Goal: Check status: Check status

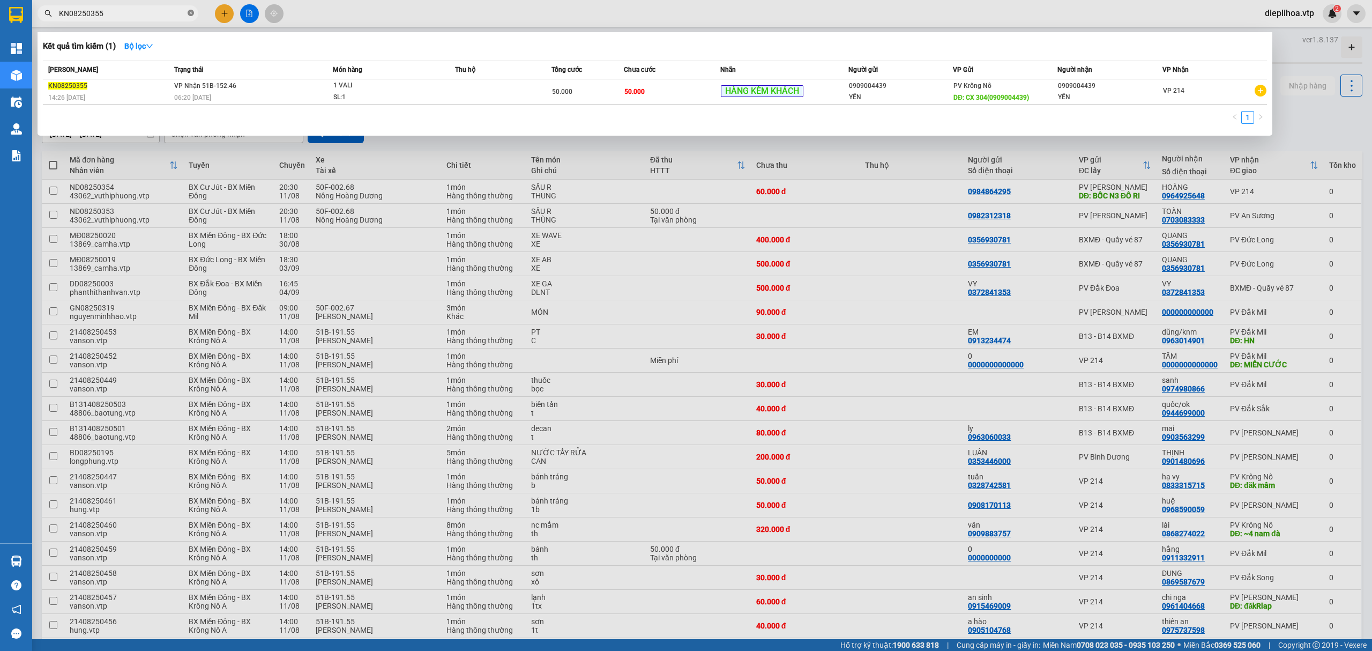
click at [193, 15] on icon "close-circle" at bounding box center [191, 13] width 6 height 6
type input "CJ08250159"
click at [282, 226] on div at bounding box center [686, 325] width 1372 height 651
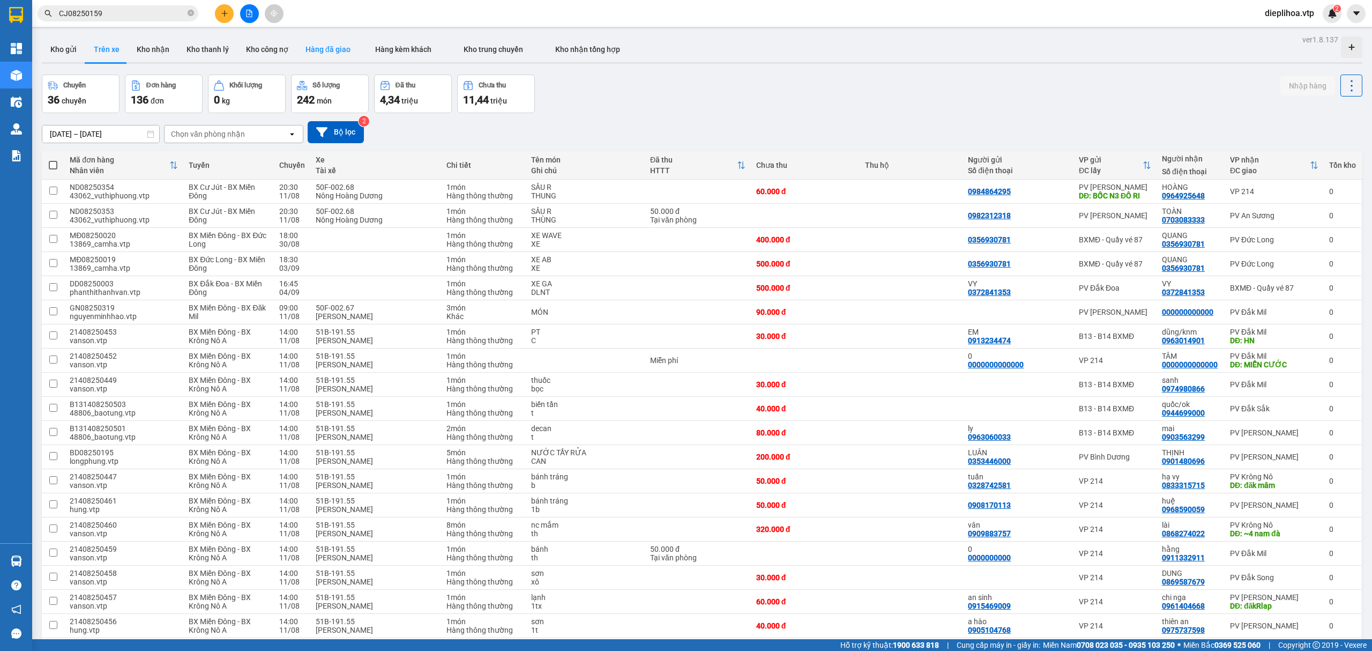
click at [322, 49] on button "Hàng đã giao" at bounding box center [328, 49] width 62 height 26
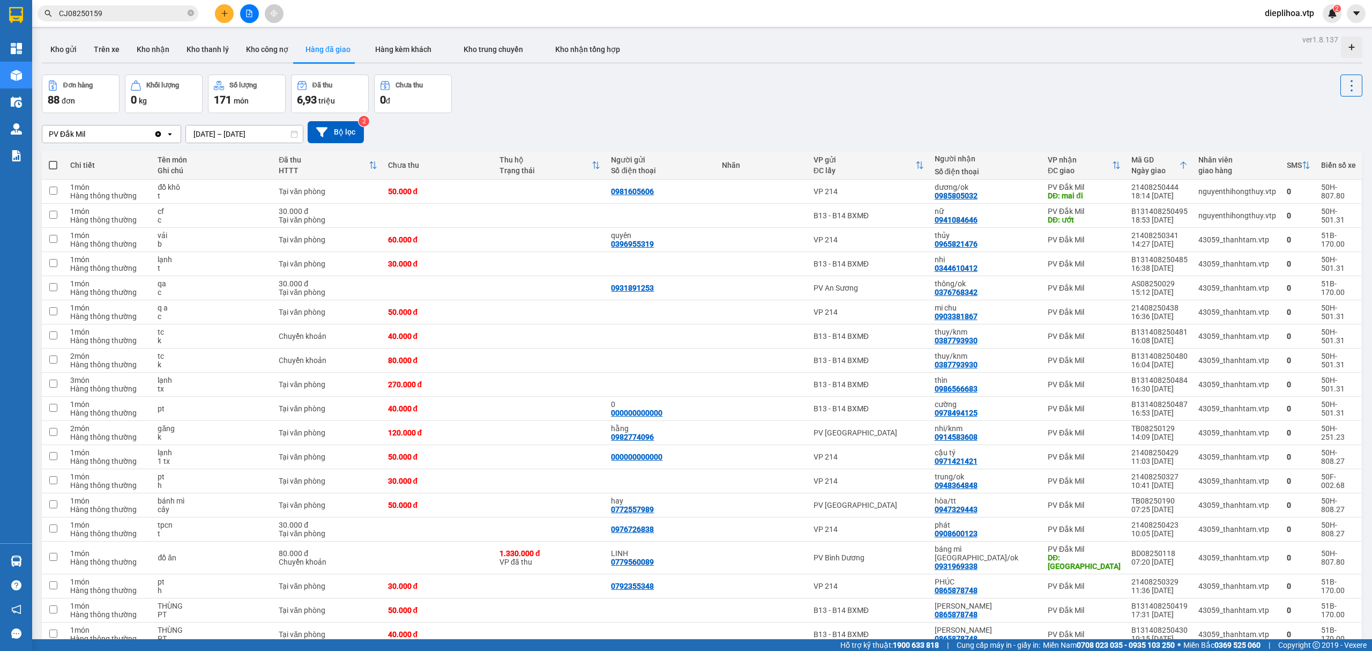
click at [1273, 103] on div "Đơn hàng 88 đơn Khối lượng 0 kg Số lượng 171 món Đã thu 6,93 triệu Chưa thu 0 đ" at bounding box center [702, 93] width 1321 height 39
click at [624, 126] on div "PV Đắk Mil Clear value open [DATE] – [DATE] Press the down arrow key to interac…" at bounding box center [702, 132] width 1321 height 22
click at [419, 54] on button "Hàng kèm khách" at bounding box center [403, 49] width 88 height 26
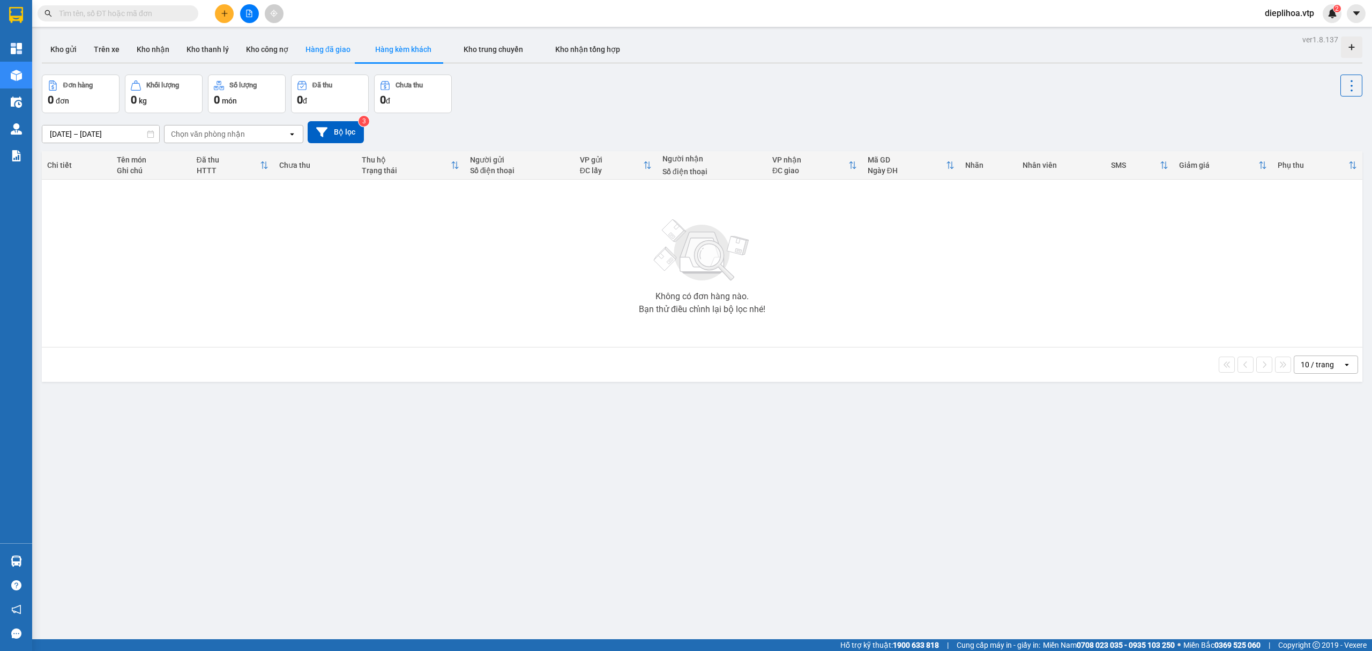
click at [312, 48] on button "Hàng đã giao" at bounding box center [328, 49] width 62 height 26
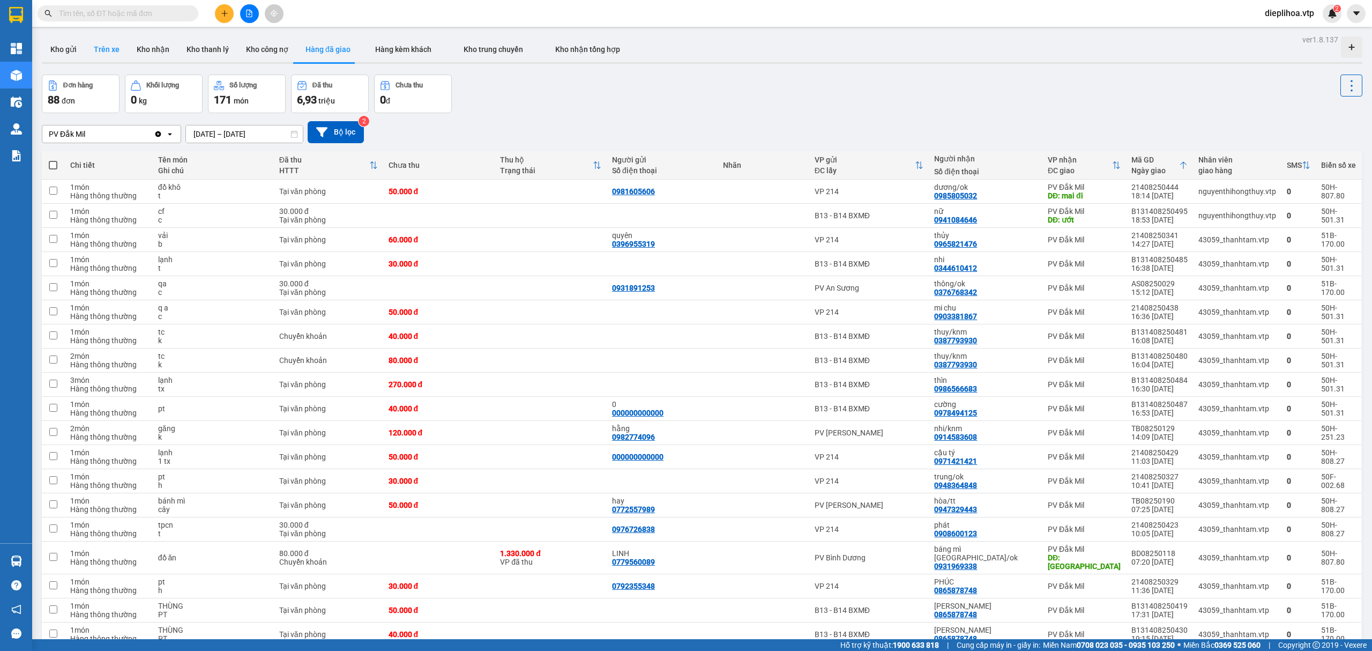
click at [102, 50] on button "Trên xe" at bounding box center [106, 49] width 43 height 26
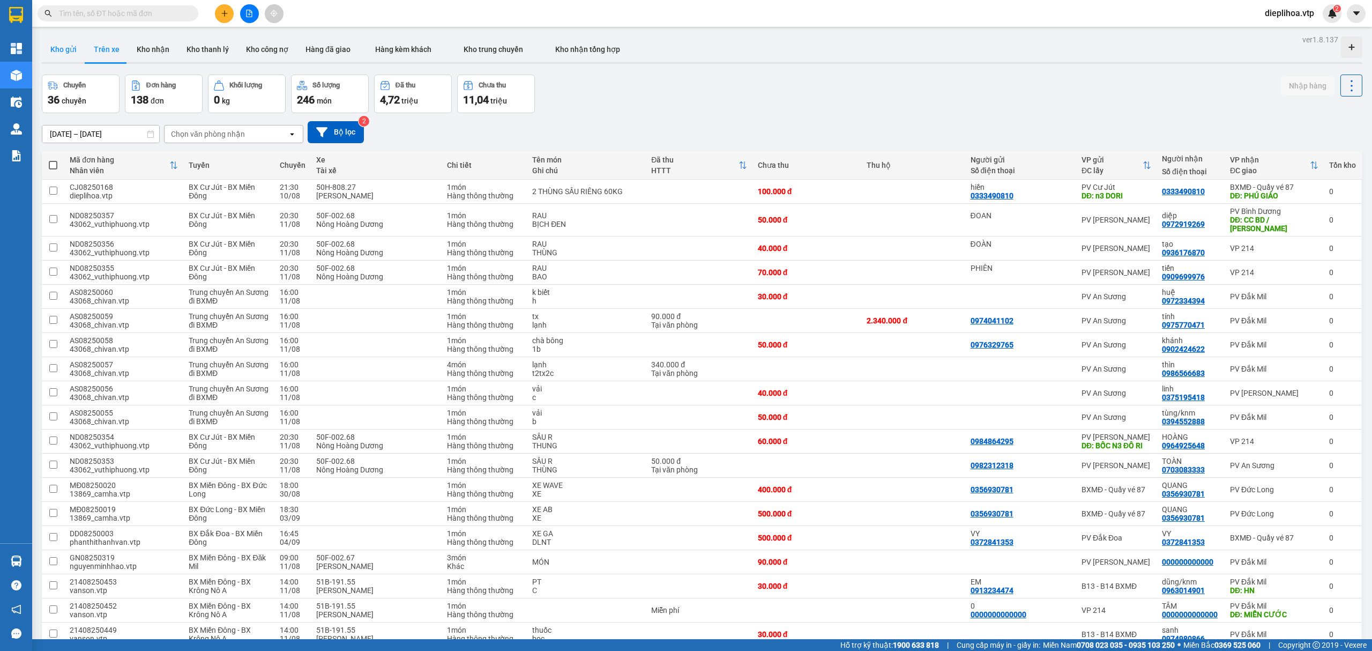
click at [71, 51] on button "Kho gửi" at bounding box center [63, 49] width 43 height 26
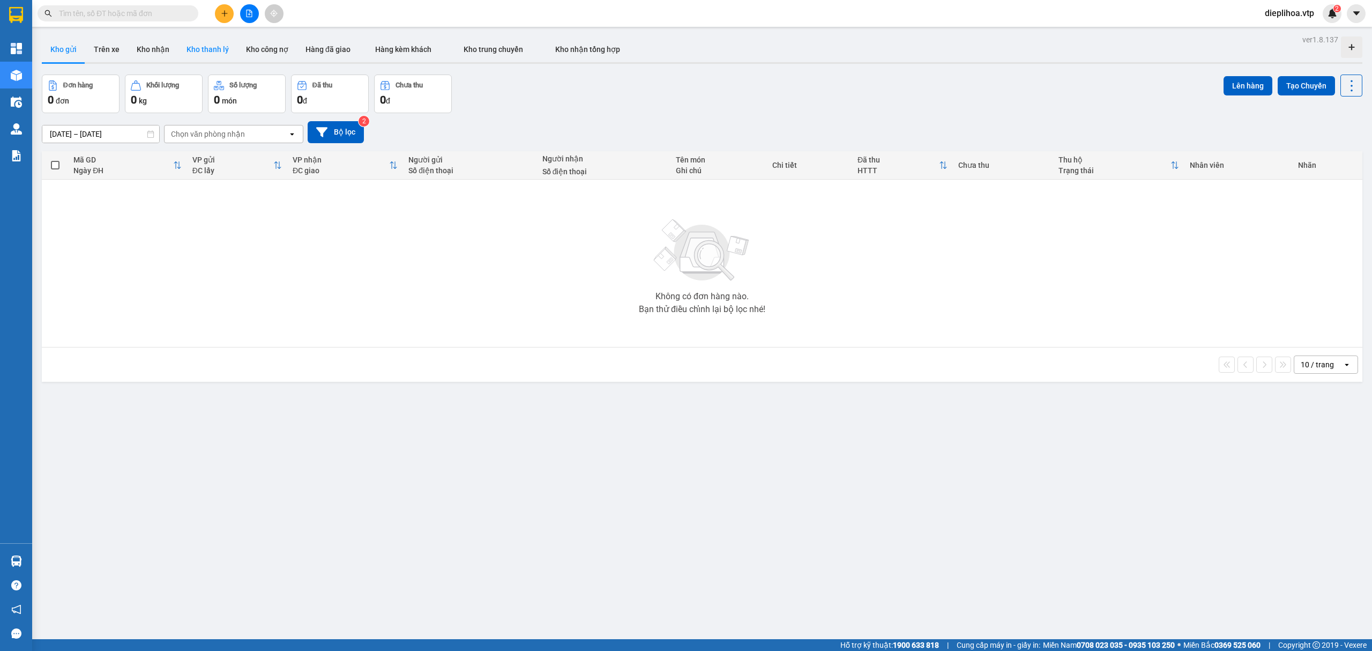
click at [209, 52] on button "Kho thanh lý" at bounding box center [207, 49] width 59 height 26
type input "04/08/2025 – 11/08/2025"
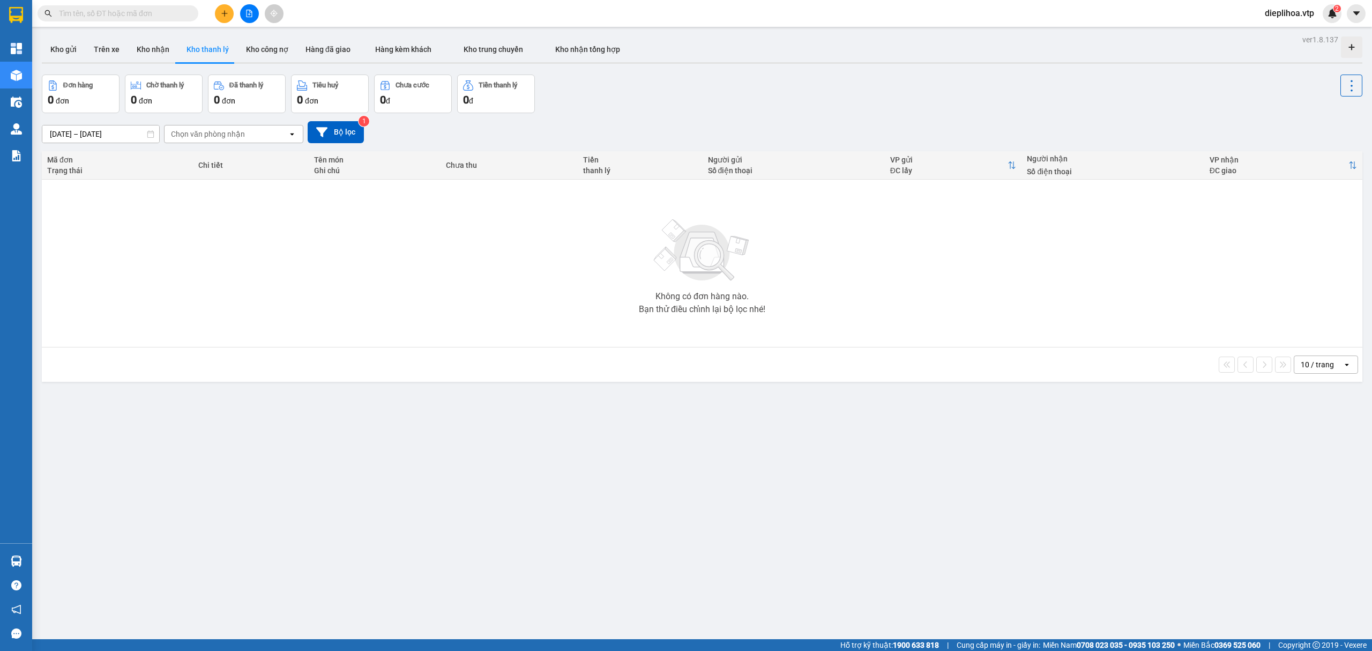
click at [159, 9] on input "text" at bounding box center [122, 14] width 126 height 12
paste input "0333490810"
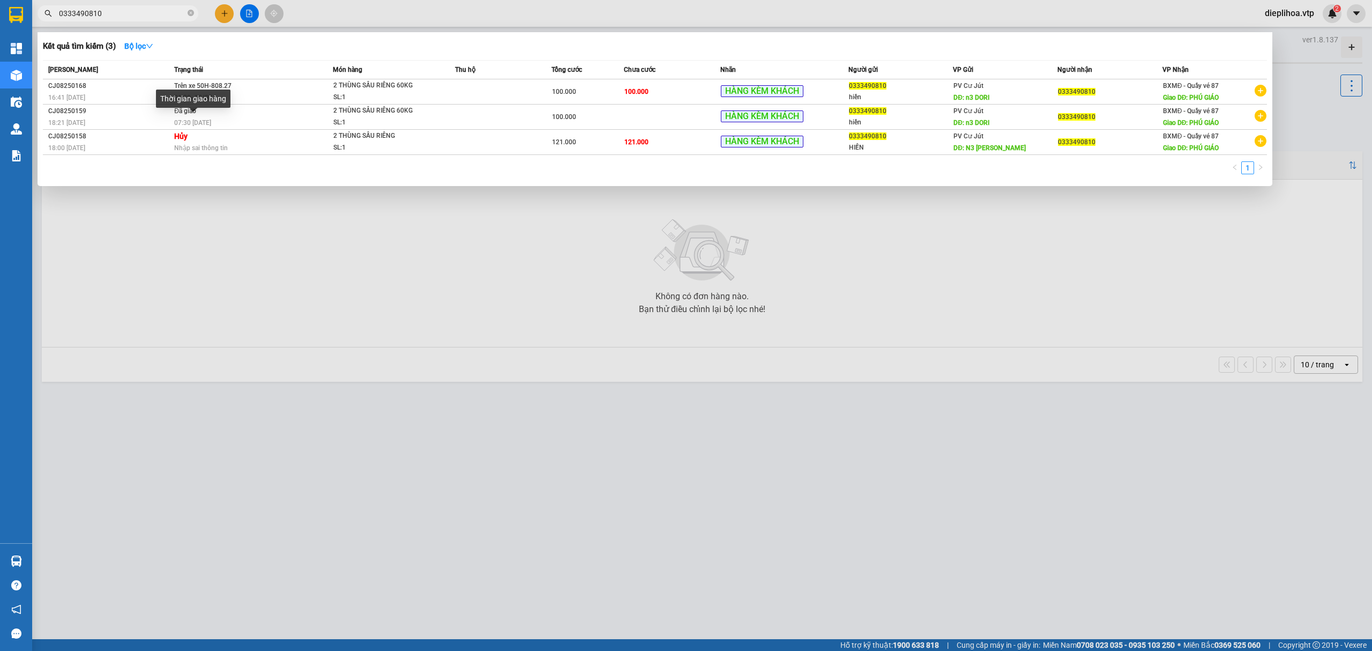
type input "0333490810"
click at [266, 247] on div at bounding box center [686, 325] width 1372 height 651
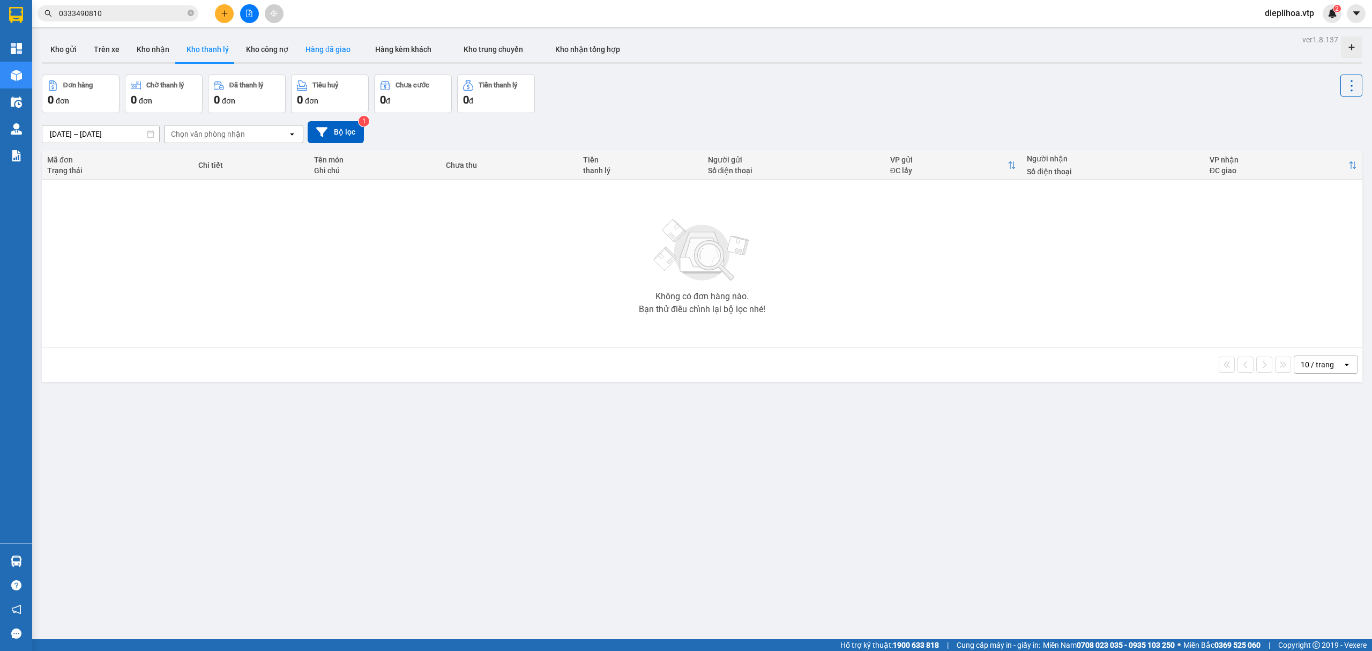
click at [337, 56] on button "Hàng đã giao" at bounding box center [328, 49] width 62 height 26
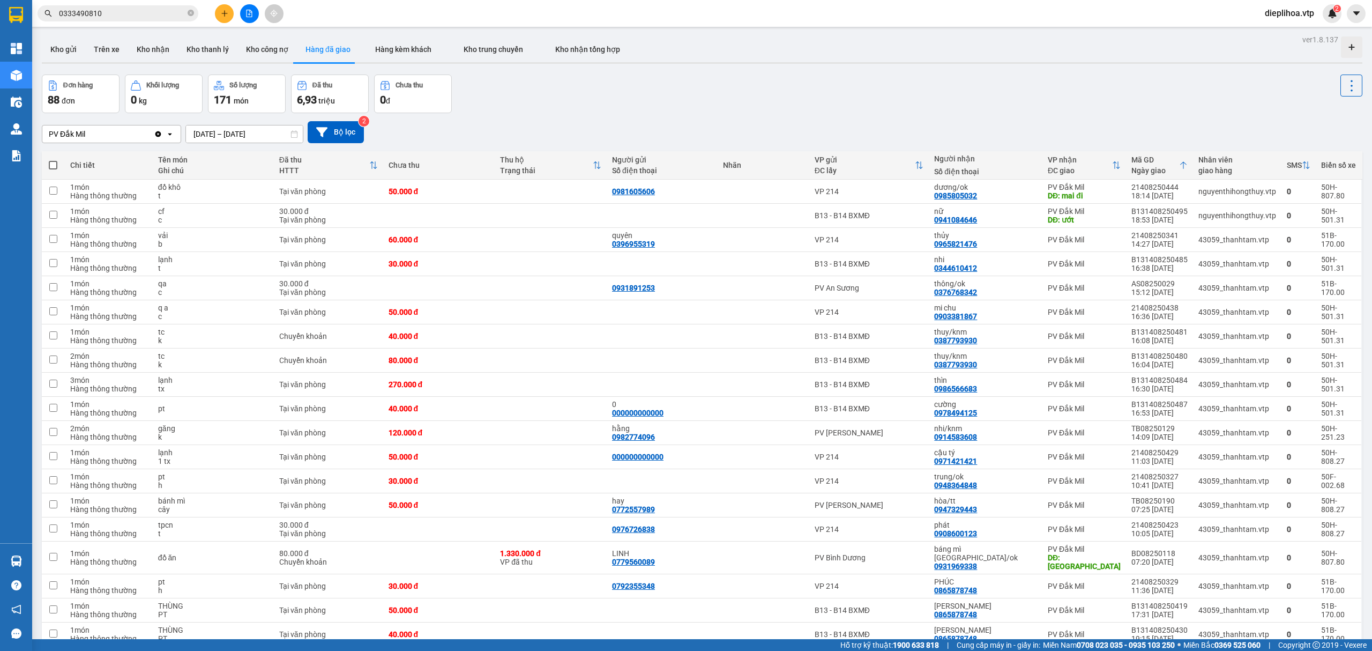
click at [157, 135] on icon "Clear value" at bounding box center [158, 134] width 6 height 6
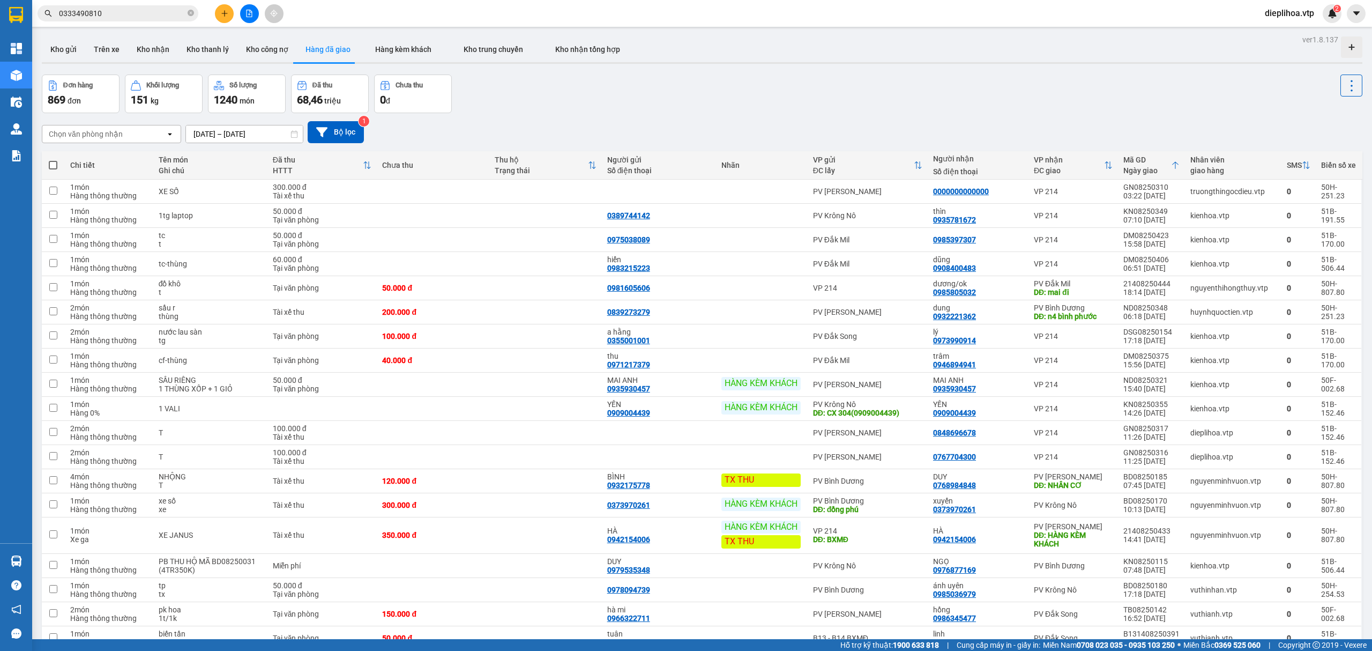
click at [920, 89] on div "Đơn hàng 869 đơn Khối lượng 151 kg Số lượng 1240 món Đã thu 68,46 triệu Chưa th…" at bounding box center [702, 93] width 1321 height 39
click at [914, 55] on div "Kho gửi Trên xe Kho nhận Kho thanh lý Kho công nợ Hàng đã giao Hàng kèm khách K…" at bounding box center [702, 50] width 1321 height 28
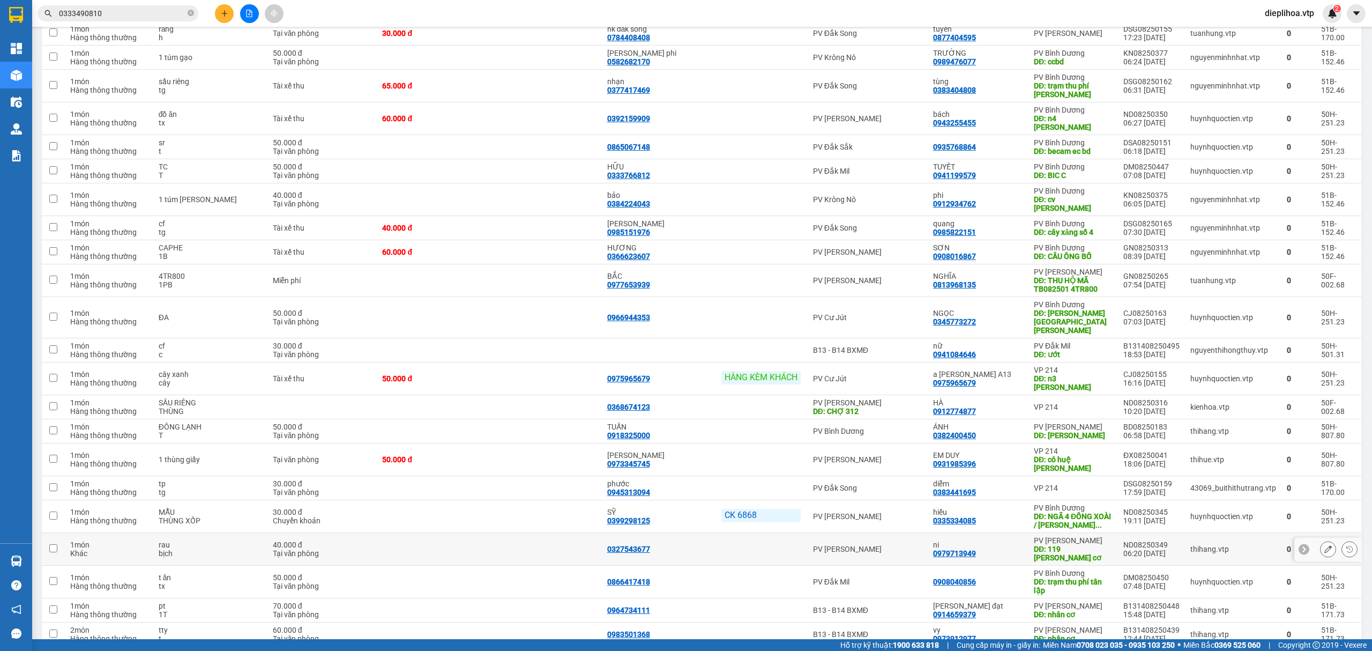
scroll to position [1572, 0]
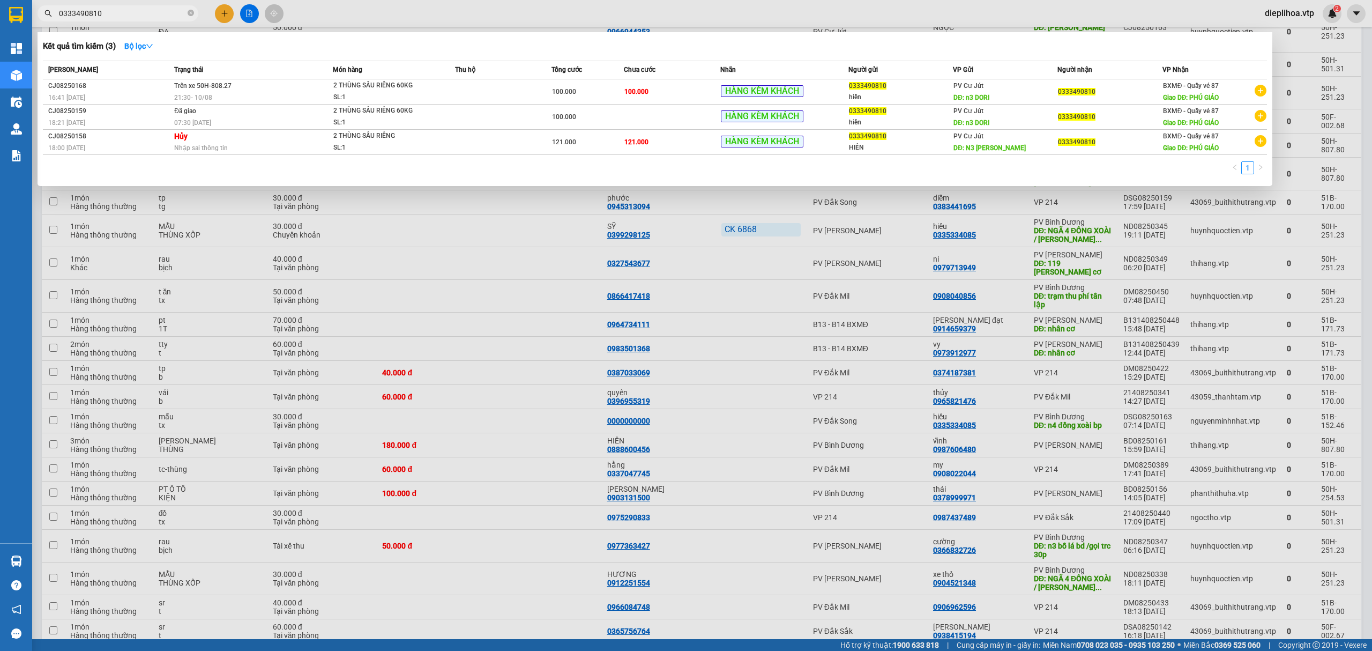
click at [145, 5] on span "0333490810" at bounding box center [118, 13] width 161 height 16
click at [438, 235] on div at bounding box center [686, 325] width 1372 height 651
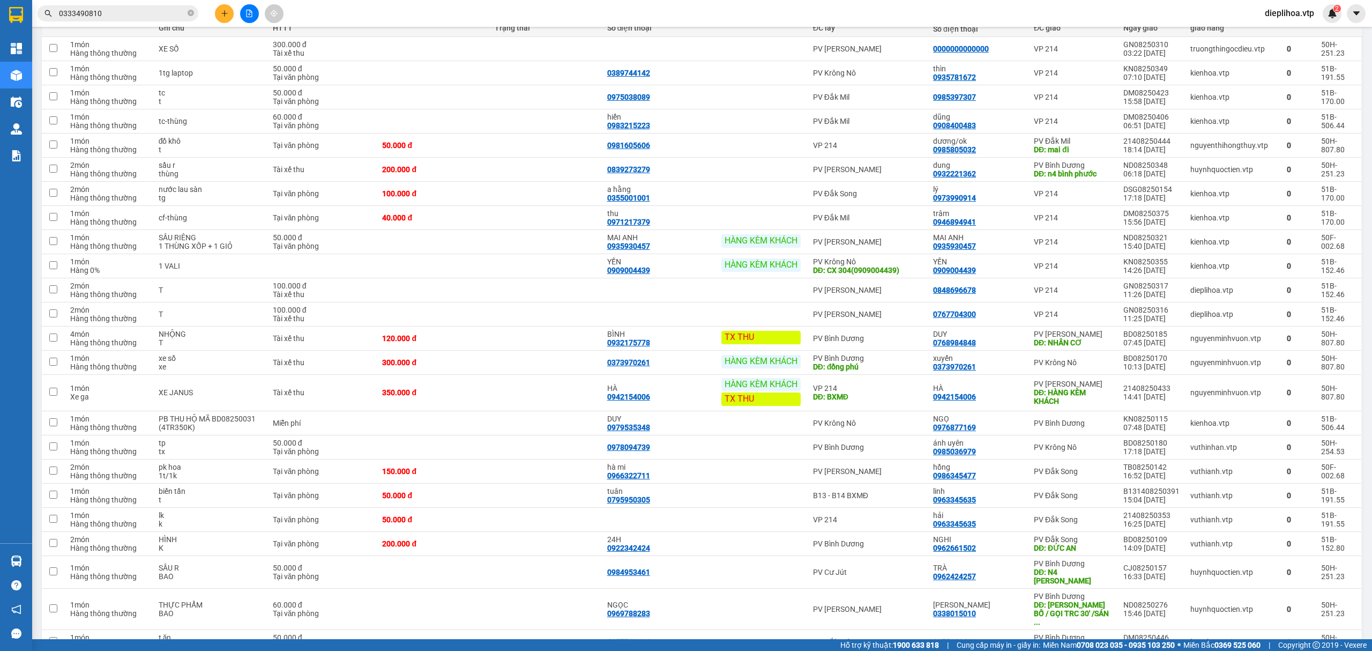
scroll to position [0, 0]
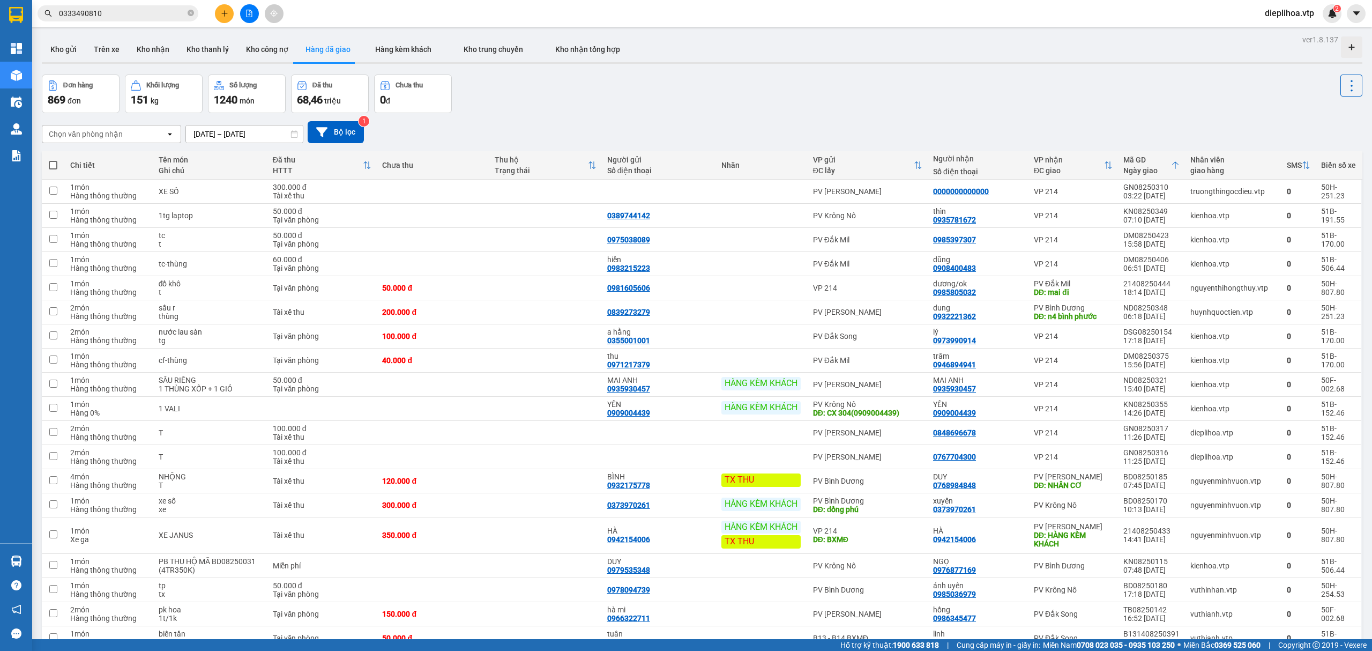
click at [322, 56] on button "Hàng đã giao" at bounding box center [328, 49] width 62 height 26
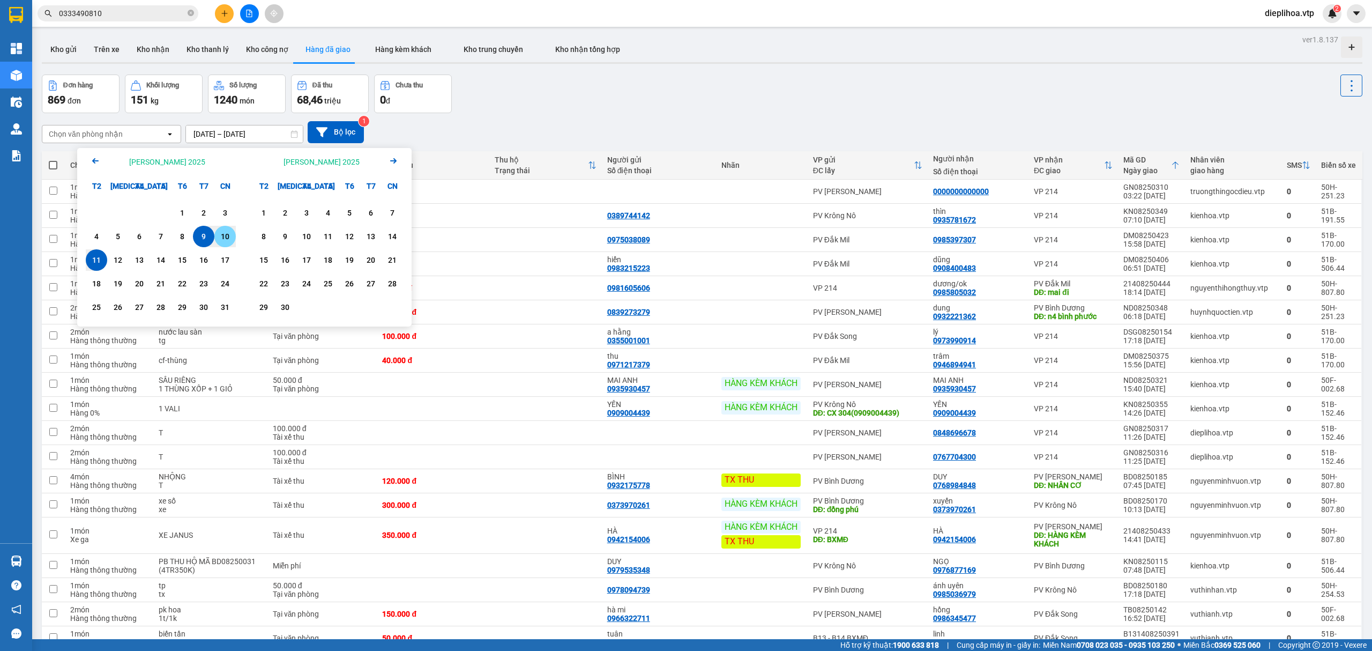
click at [227, 239] on div "10" at bounding box center [225, 236] width 15 height 13
click at [228, 239] on div "10" at bounding box center [225, 236] width 15 height 13
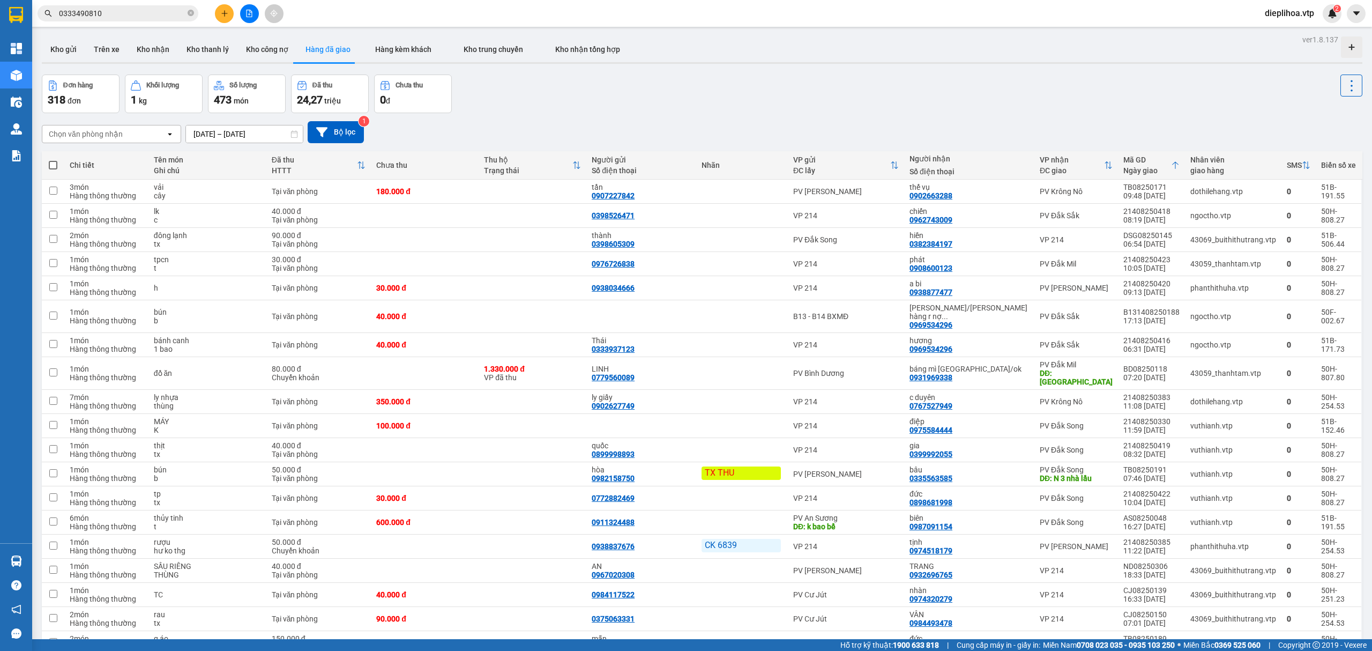
click at [297, 137] on icon at bounding box center [294, 134] width 6 height 8
click at [293, 135] on icon at bounding box center [294, 134] width 8 height 8
click at [269, 134] on input "10/08/2025 – 10/08/2025" at bounding box center [244, 133] width 117 height 17
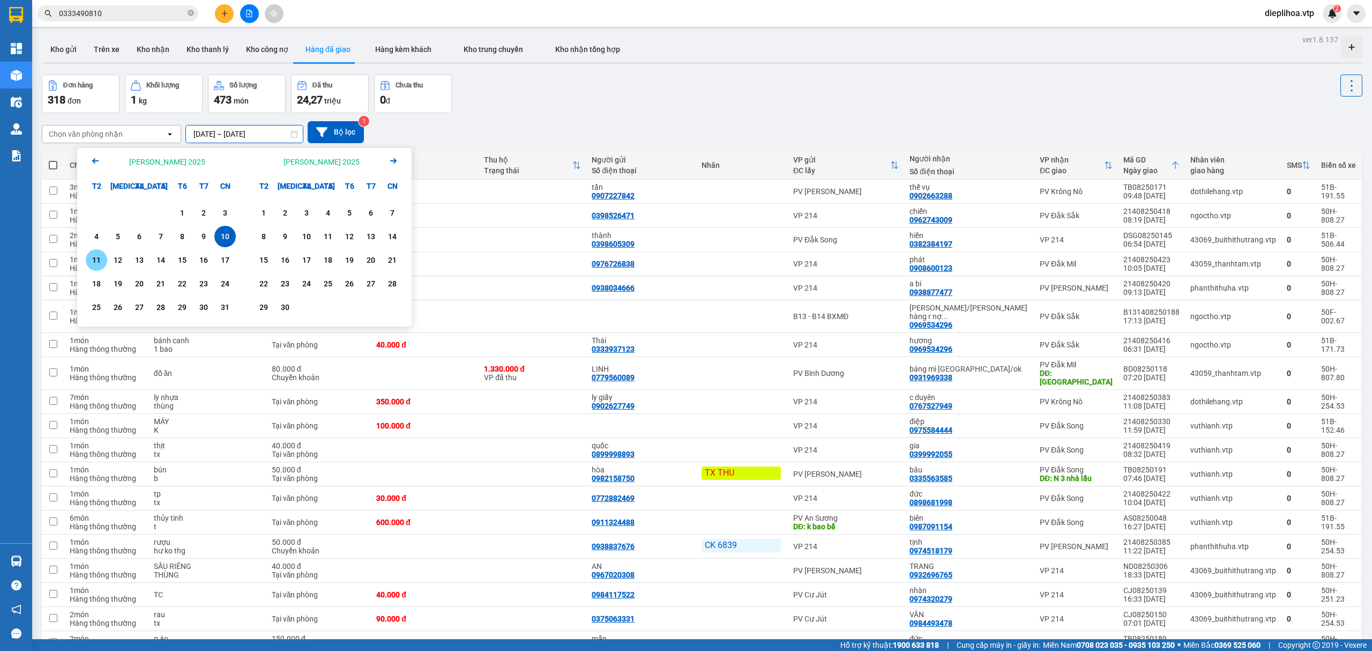
click at [99, 256] on div "11" at bounding box center [96, 260] width 15 height 13
click at [219, 239] on div "10" at bounding box center [225, 236] width 15 height 13
type input "10/08/2025 – 11/08/2025"
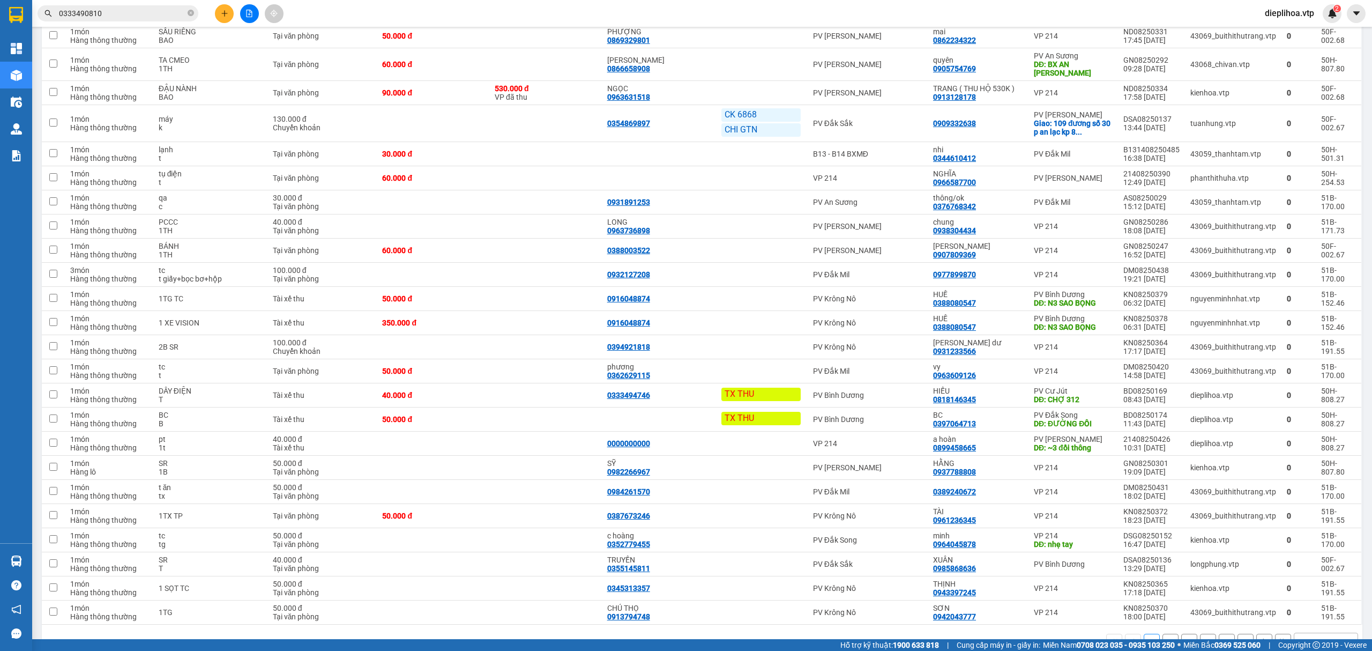
scroll to position [2220, 0]
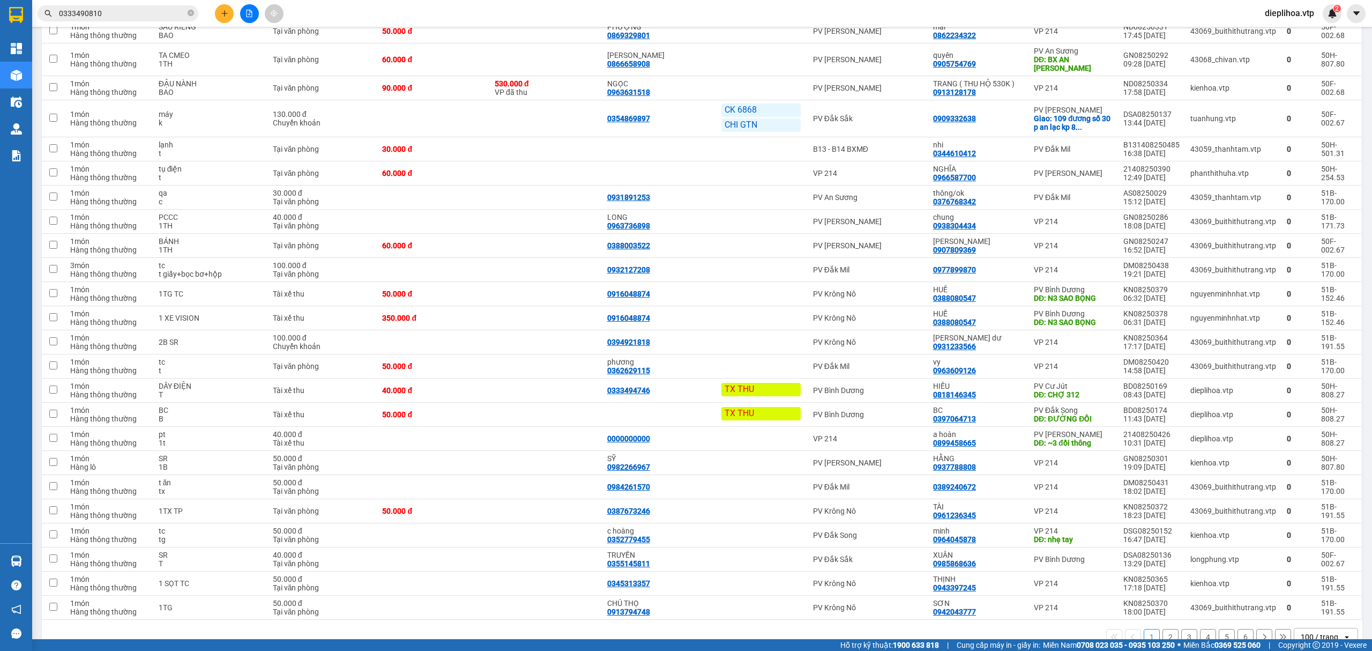
click at [1163, 629] on button "2" at bounding box center [1171, 637] width 16 height 16
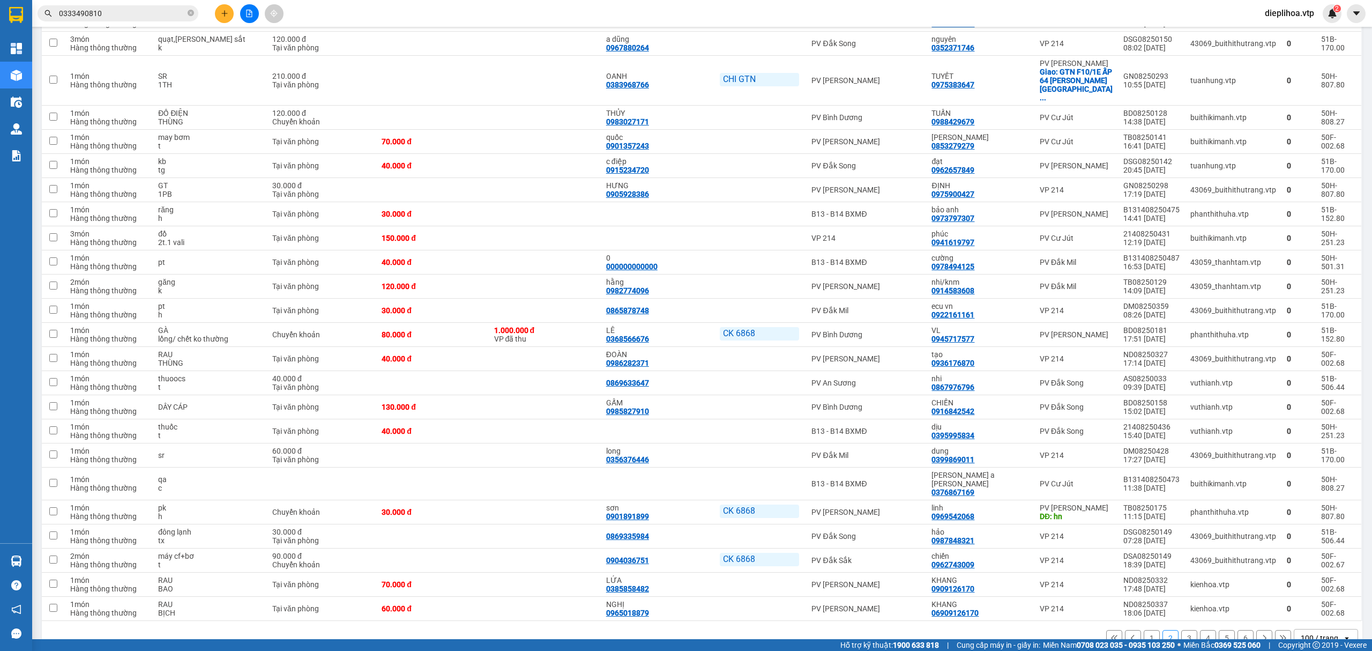
scroll to position [2066, 0]
click at [1181, 629] on button "3" at bounding box center [1189, 637] width 16 height 16
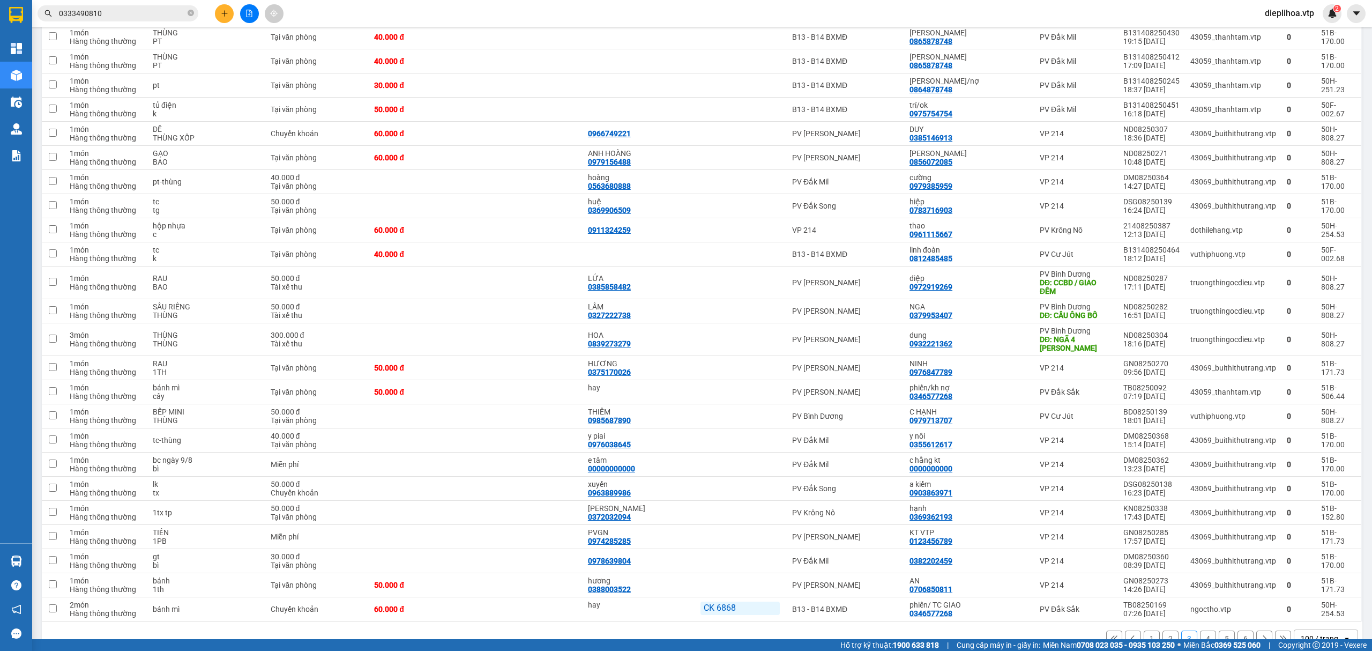
scroll to position [2050, 0]
click at [1200, 628] on button "4" at bounding box center [1208, 636] width 16 height 16
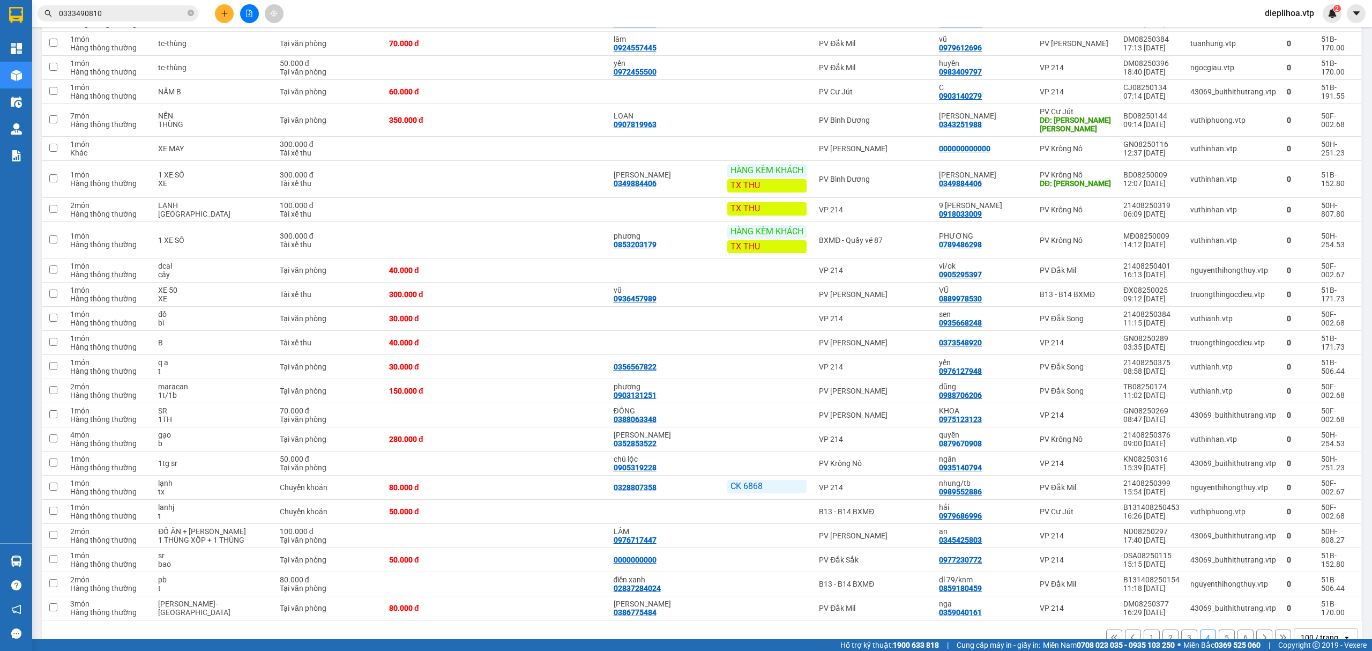
scroll to position [2070, 0]
click at [1219, 635] on button "5" at bounding box center [1227, 636] width 16 height 16
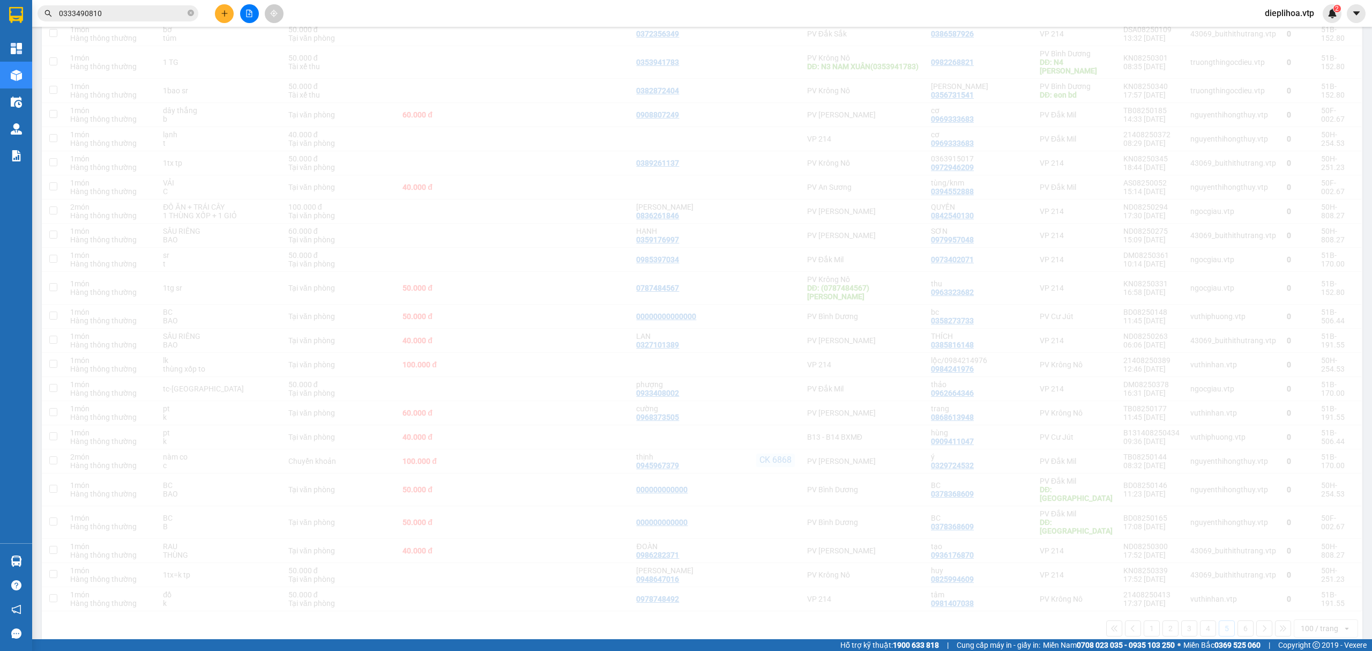
scroll to position [2032, 0]
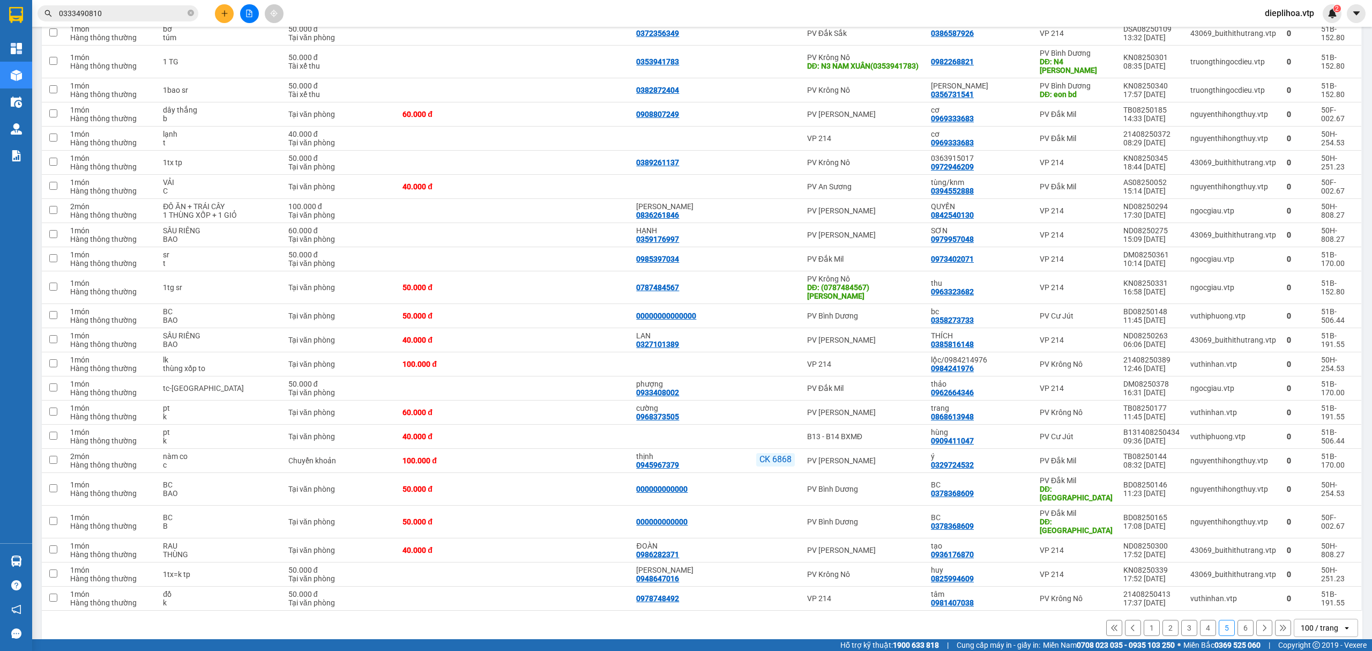
click at [1238, 620] on button "6" at bounding box center [1246, 628] width 16 height 16
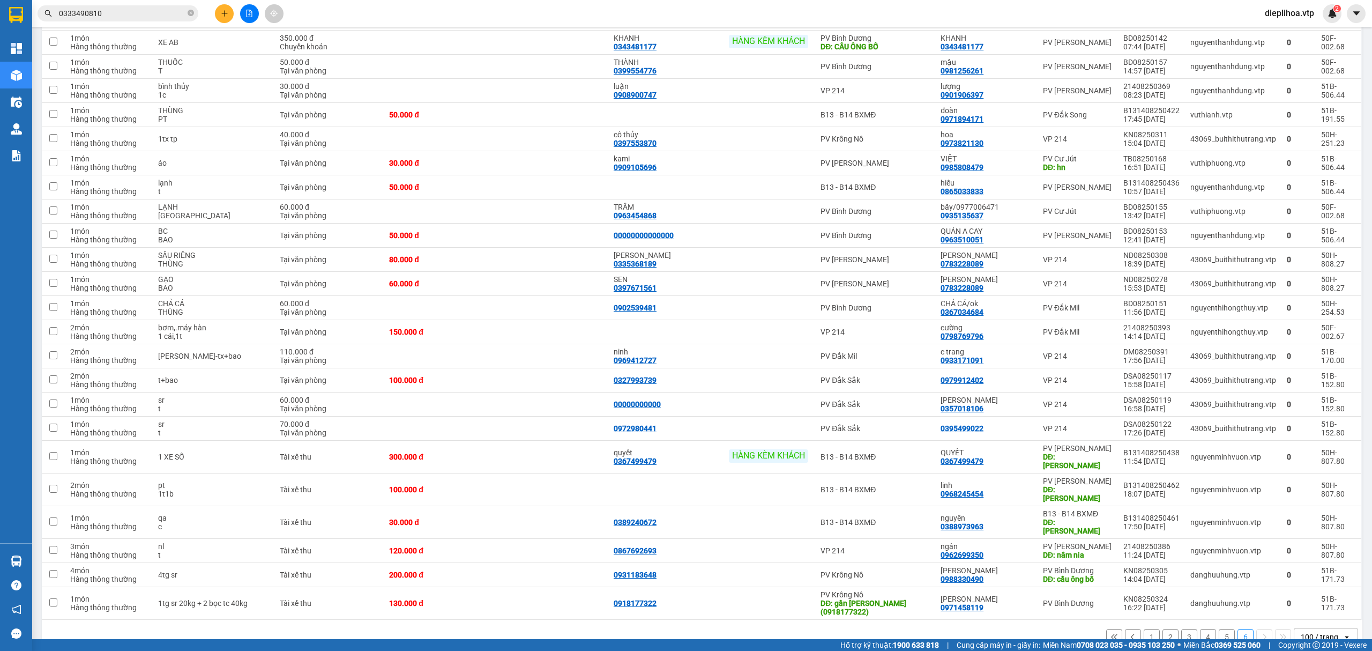
scroll to position [1076, 0]
click at [1144, 627] on button "1" at bounding box center [1152, 635] width 16 height 16
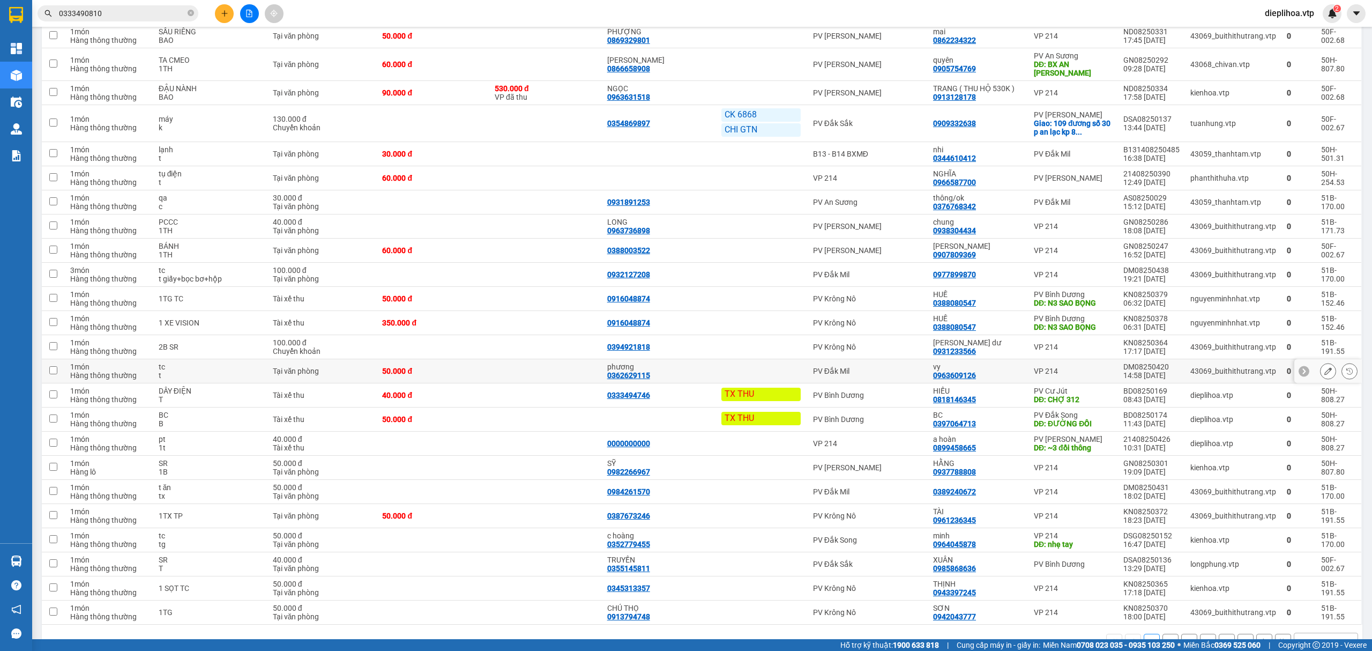
scroll to position [2220, 0]
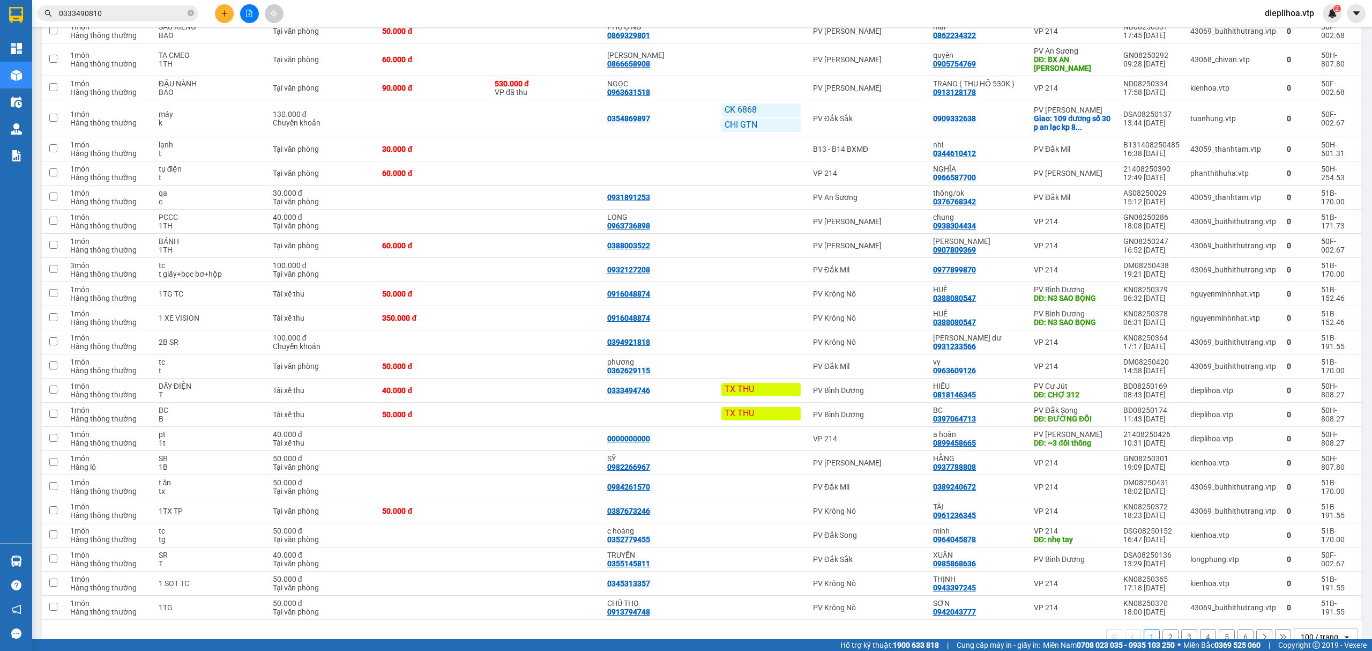
click at [1163, 629] on button "2" at bounding box center [1171, 637] width 16 height 16
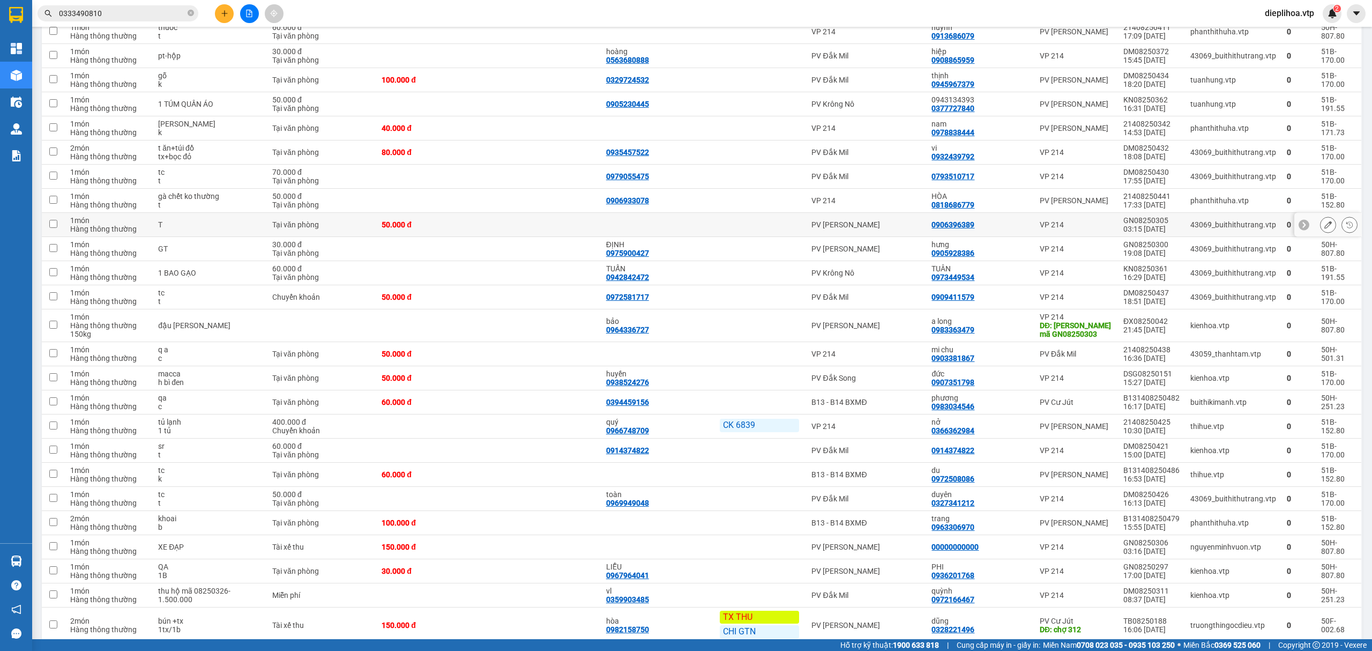
scroll to position [0, 0]
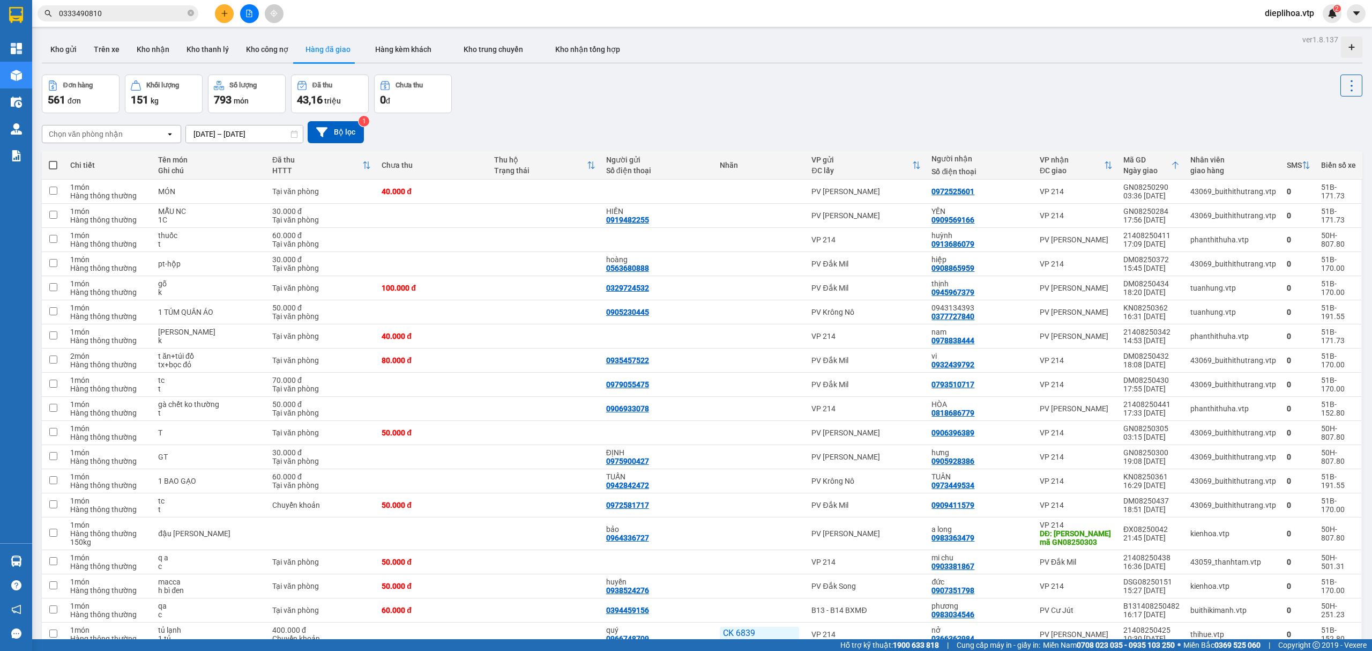
click at [116, 133] on div "Chọn văn phòng nhận" at bounding box center [86, 134] width 74 height 11
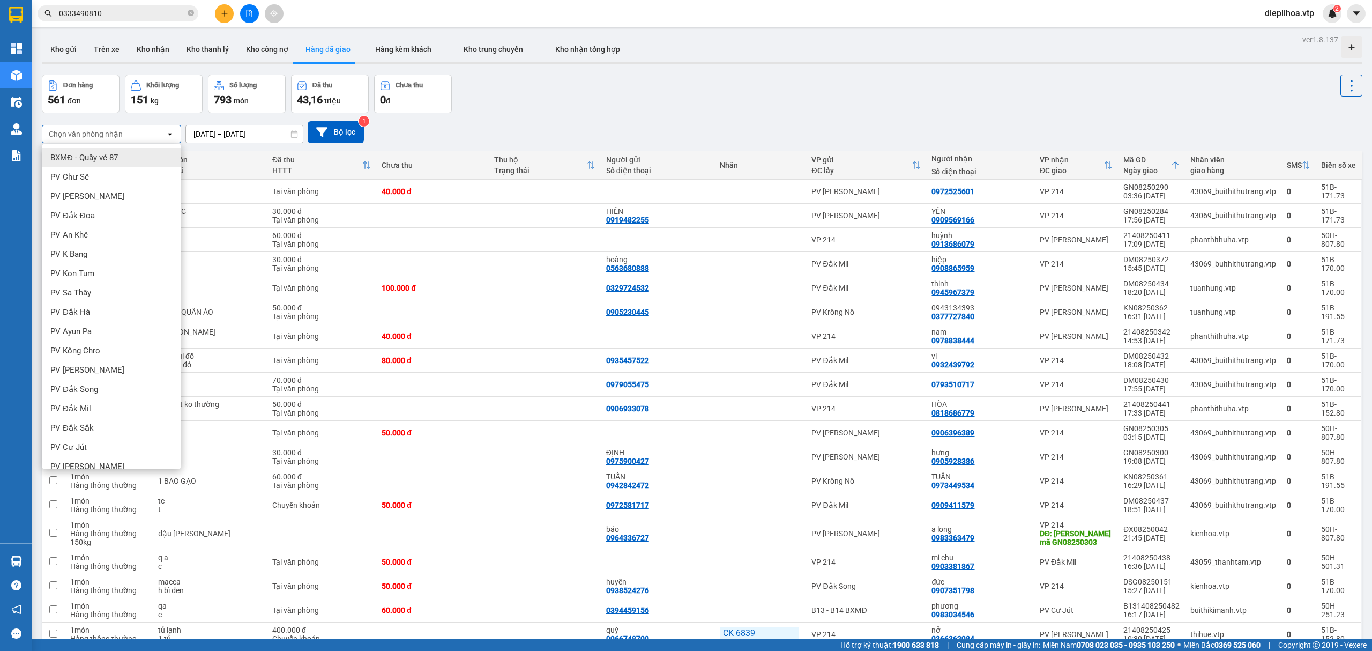
click at [120, 160] on div "BXMĐ - Quầy vé 87" at bounding box center [111, 157] width 139 height 19
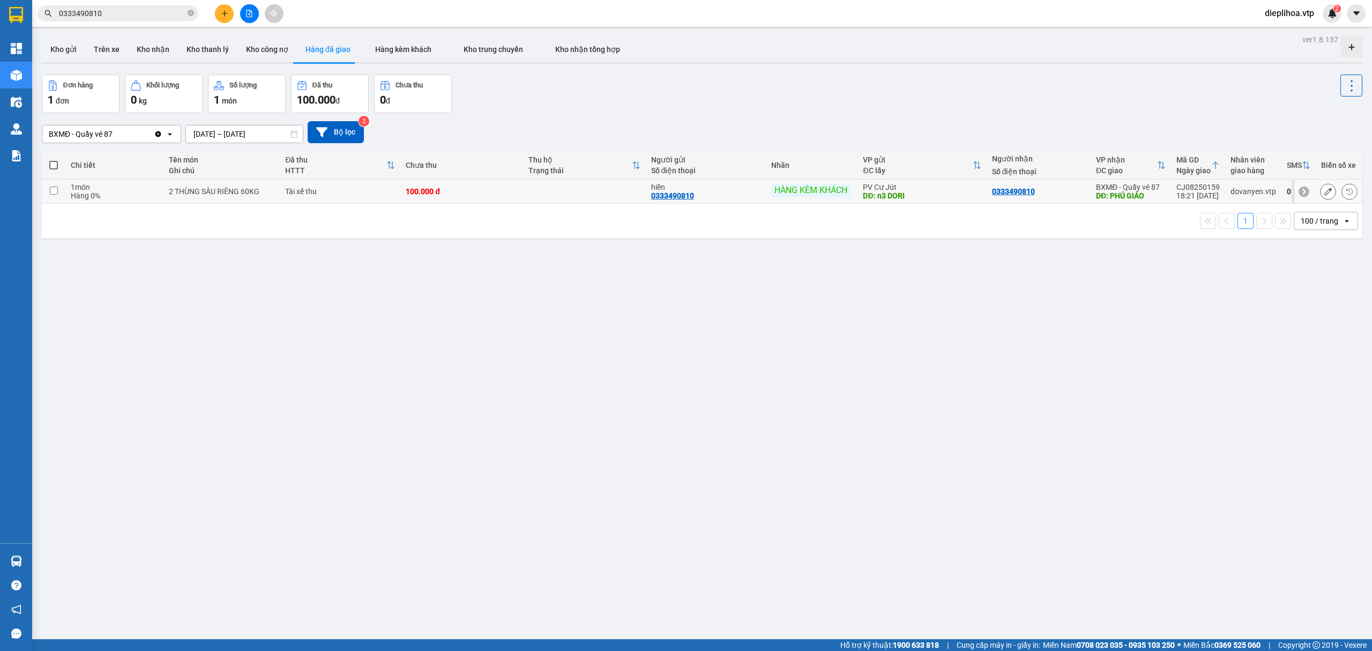
click at [56, 193] on input "checkbox" at bounding box center [54, 191] width 8 height 8
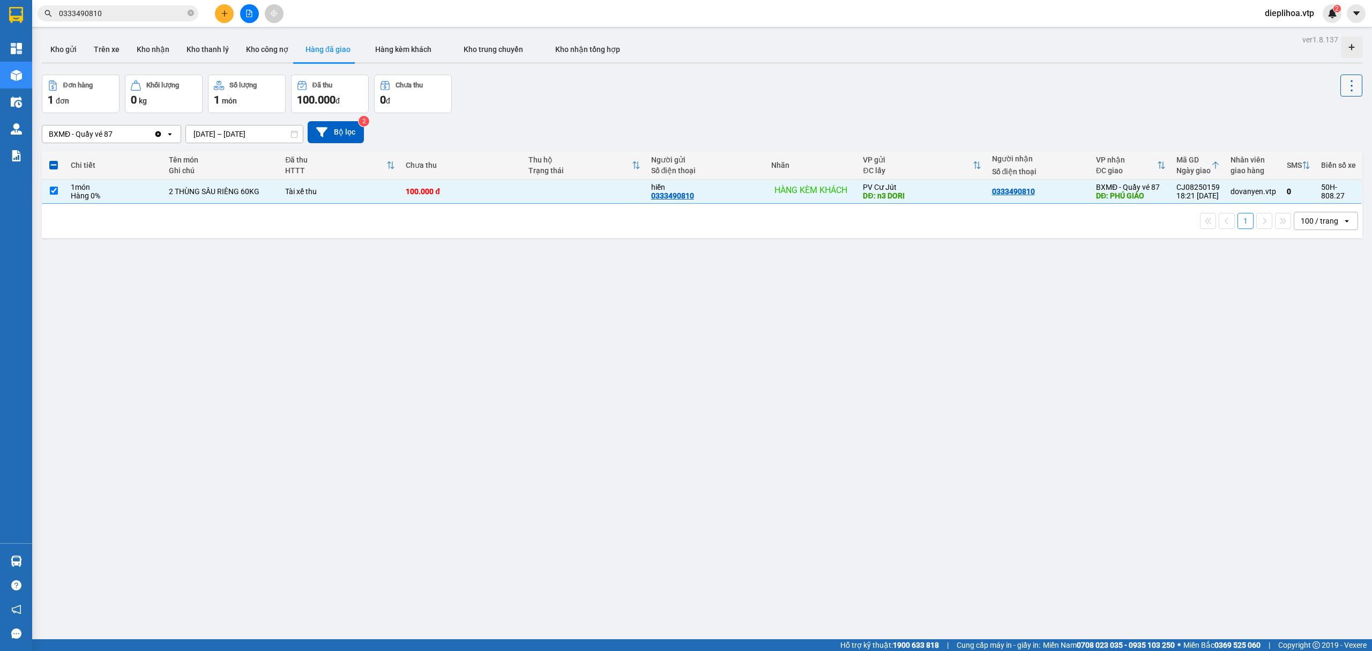
click at [1340, 74] on button at bounding box center [1351, 85] width 22 height 22
click at [1323, 136] on span "Xóa hoàn toàn" at bounding box center [1341, 133] width 72 height 11
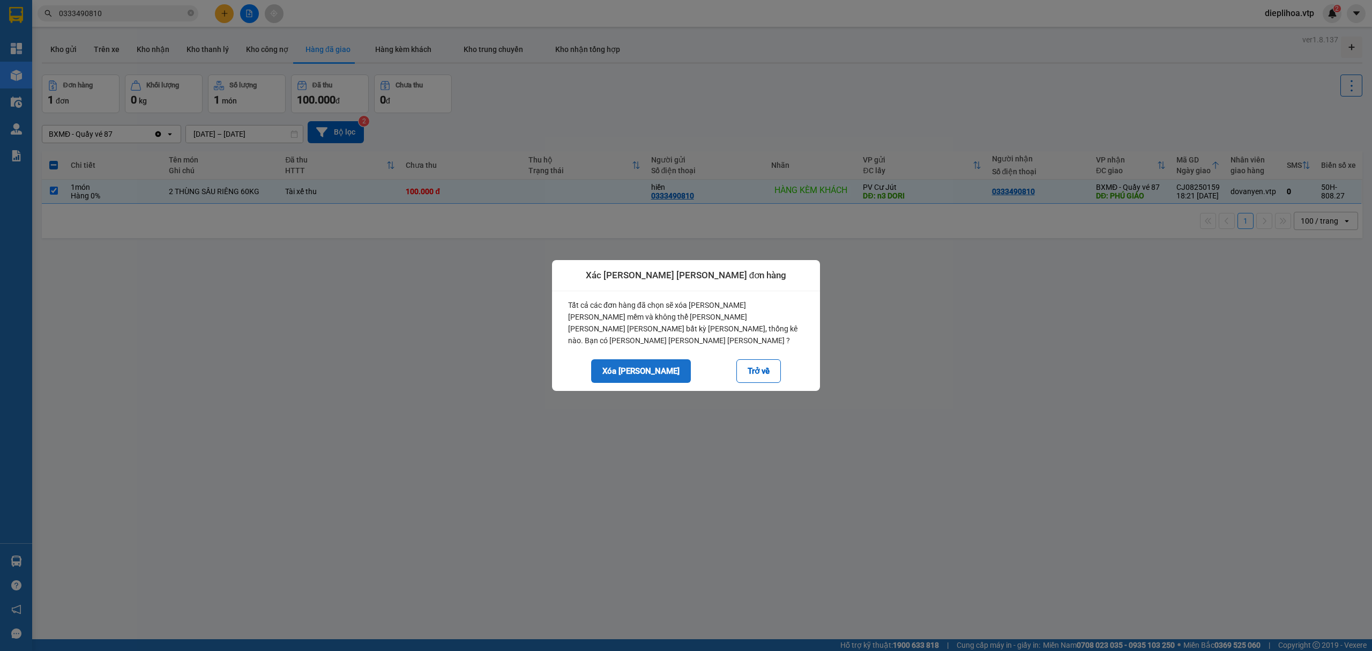
click at [631, 361] on button "Xóa hoàn toàn" at bounding box center [641, 371] width 100 height 24
checkbox input "false"
